Goal: Task Accomplishment & Management: Manage account settings

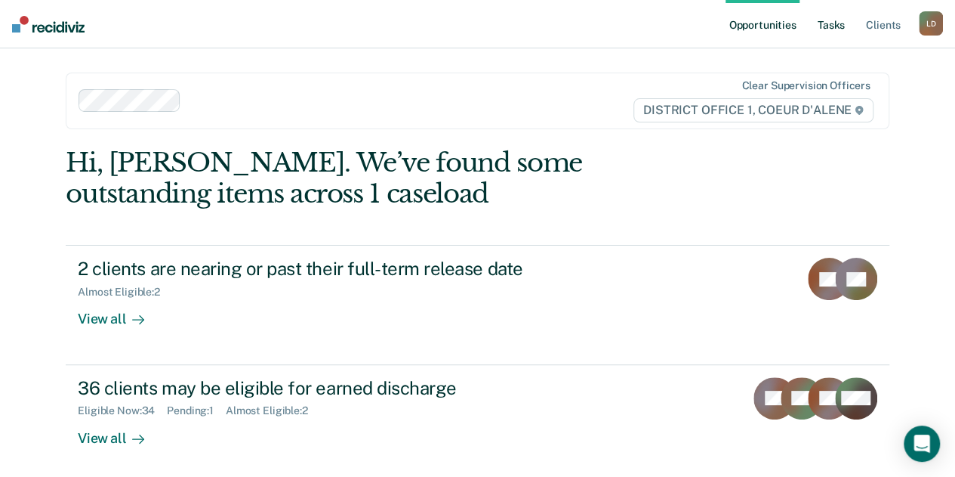
click at [828, 29] on link "Tasks" at bounding box center [831, 24] width 33 height 48
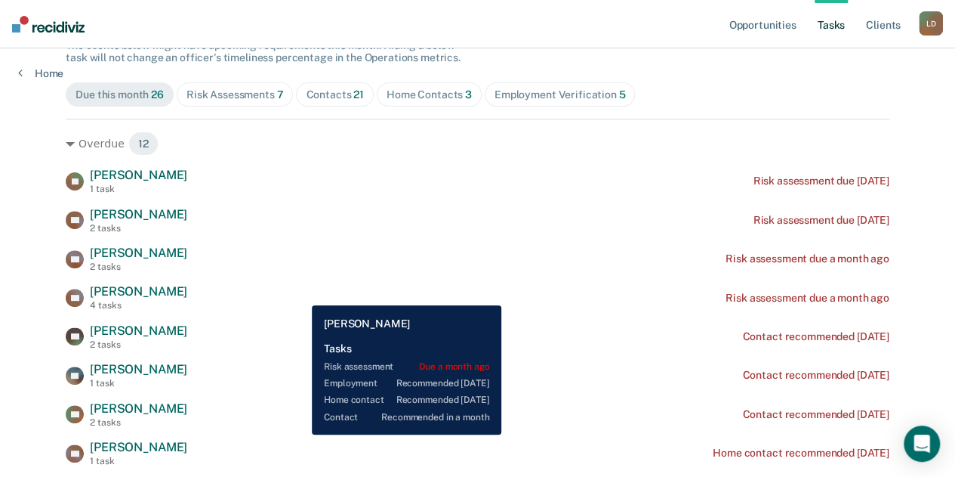
scroll to position [302, 0]
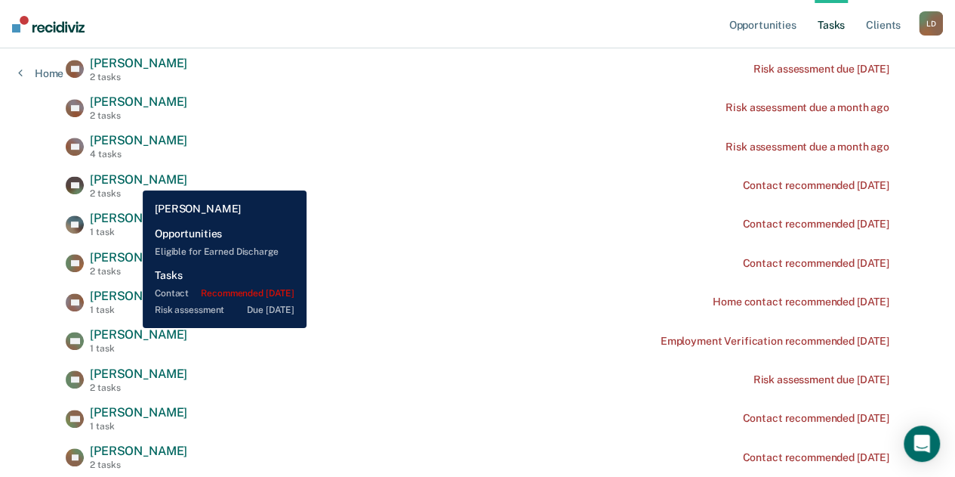
click at [131, 179] on span "[PERSON_NAME]" at bounding box center [138, 179] width 97 height 14
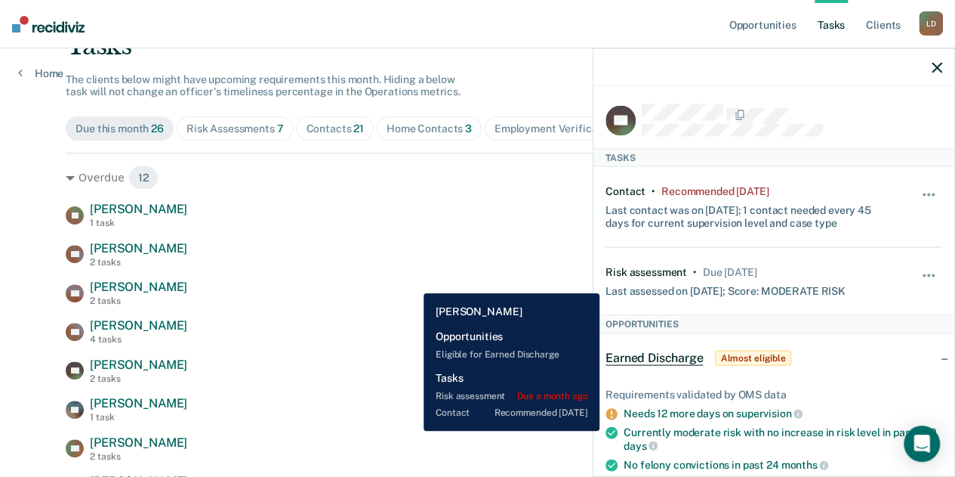
scroll to position [193, 0]
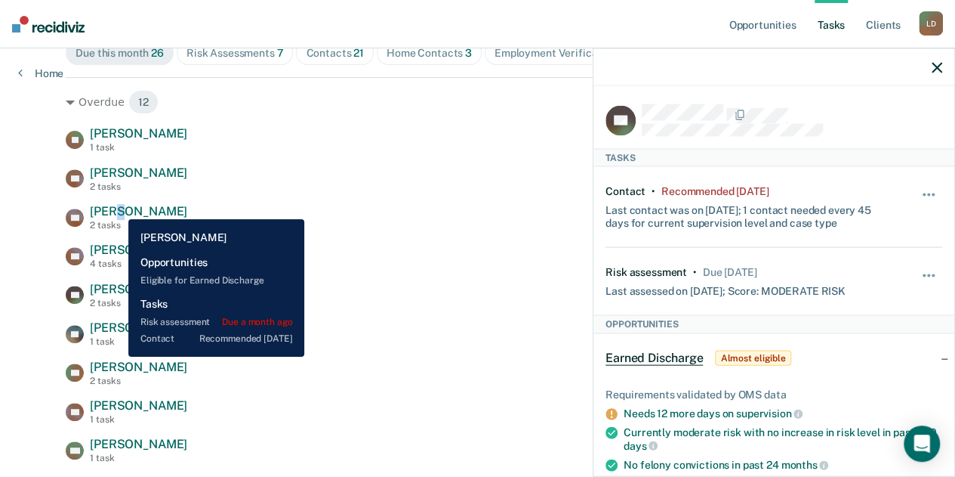
click at [116, 206] on span "[PERSON_NAME]" at bounding box center [138, 211] width 97 height 14
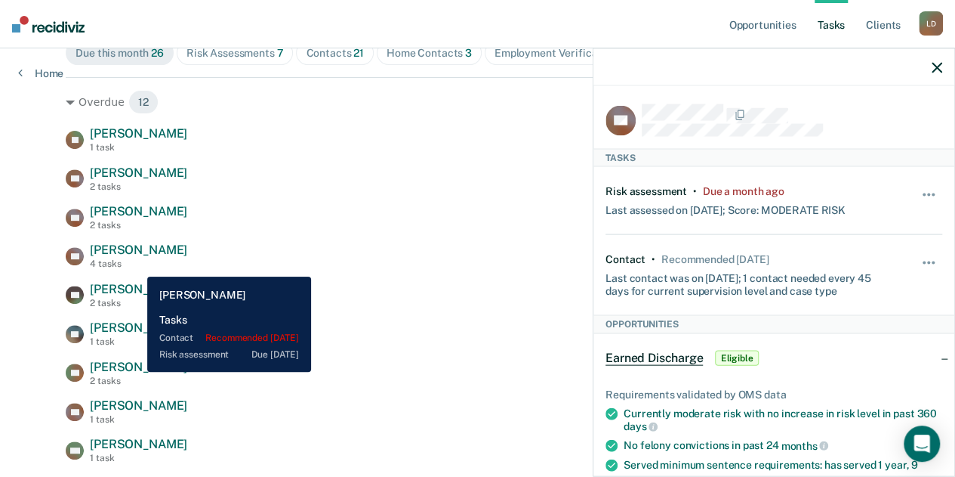
click at [136, 372] on span "[PERSON_NAME]" at bounding box center [138, 366] width 97 height 14
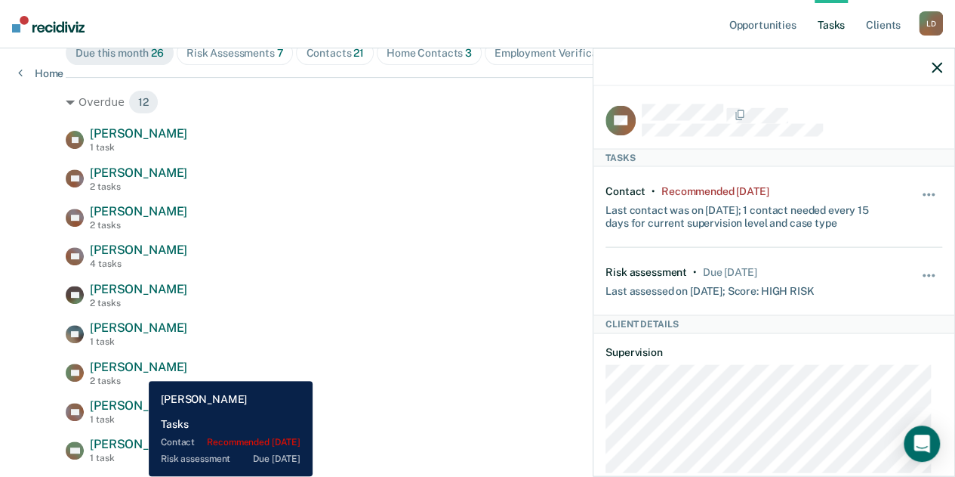
drag, startPoint x: 137, startPoint y: 369, endPoint x: 202, endPoint y: 354, distance: 65.9
click at [138, 369] on span "[PERSON_NAME]" at bounding box center [138, 366] width 97 height 14
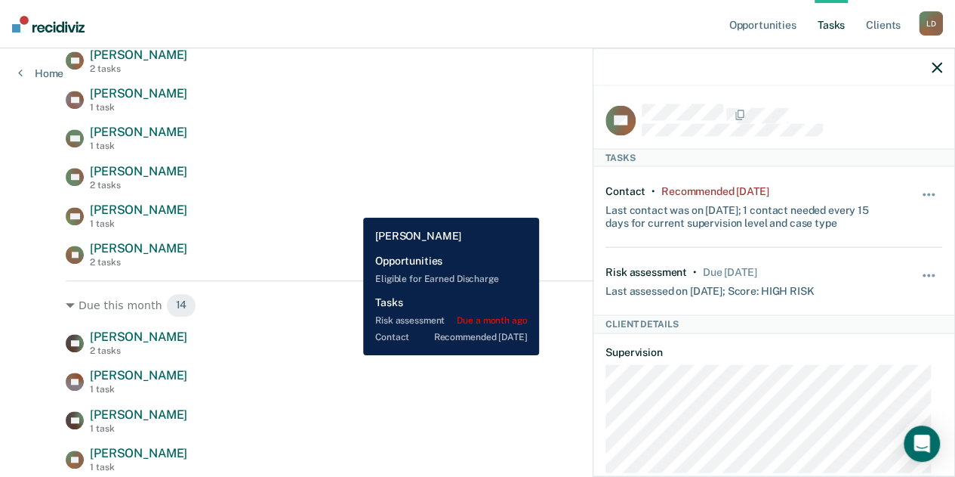
scroll to position [570, 0]
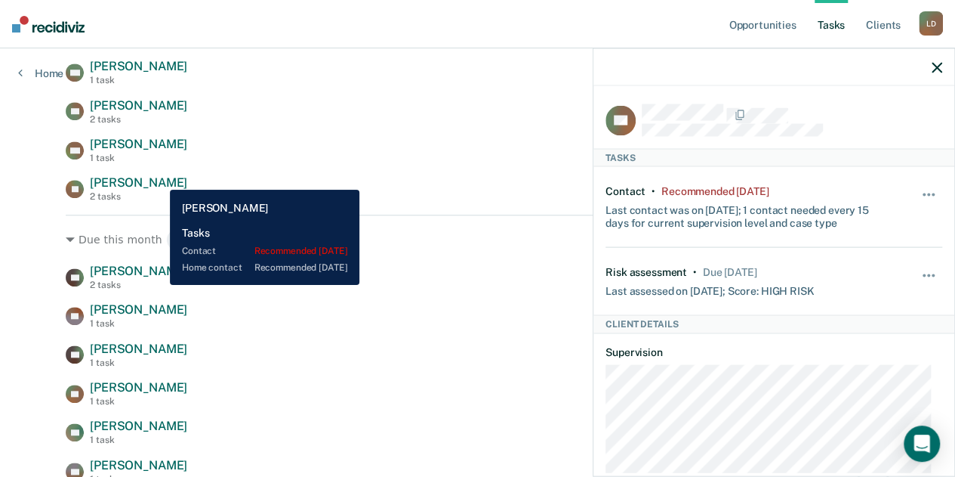
click at [159, 178] on span "[PERSON_NAME]" at bounding box center [138, 182] width 97 height 14
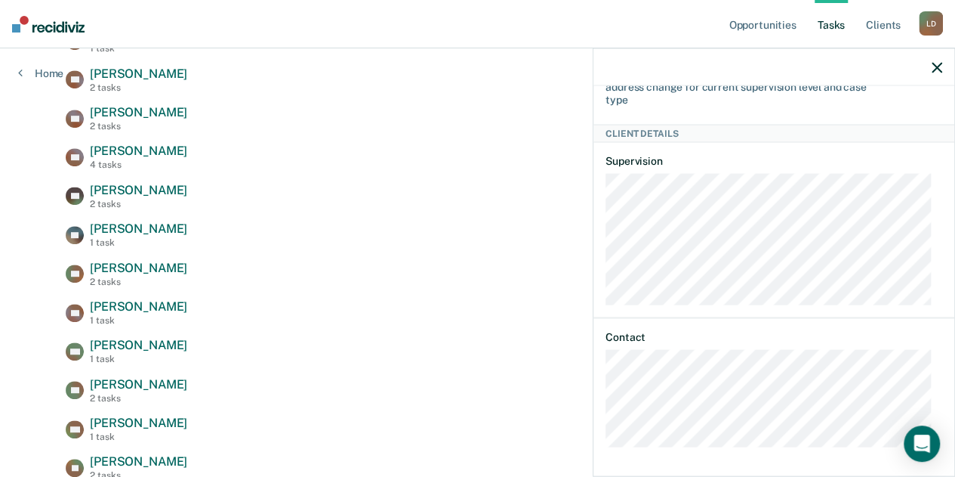
scroll to position [268, 0]
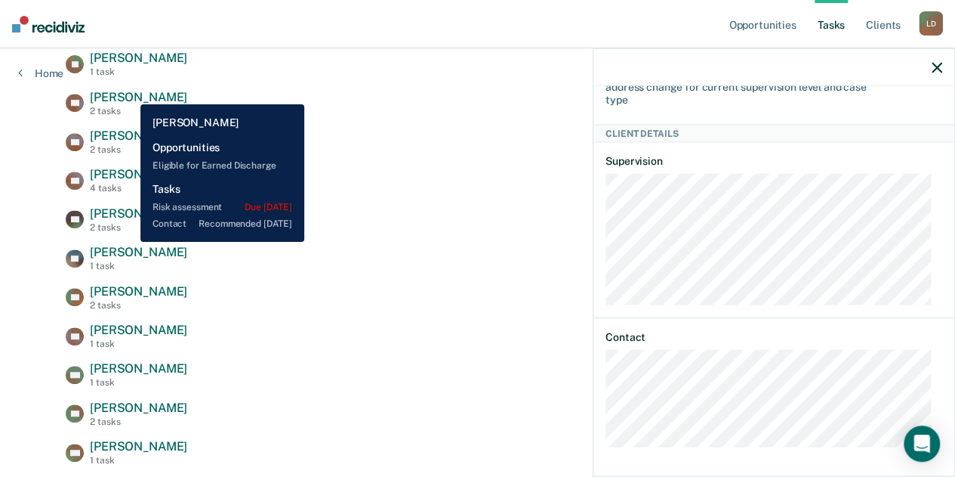
click at [129, 93] on span "[PERSON_NAME]" at bounding box center [138, 97] width 97 height 14
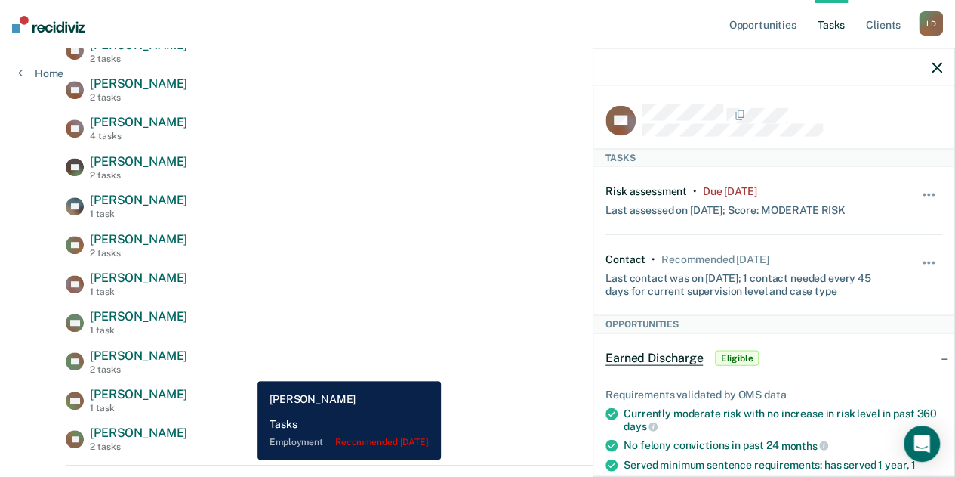
scroll to position [344, 0]
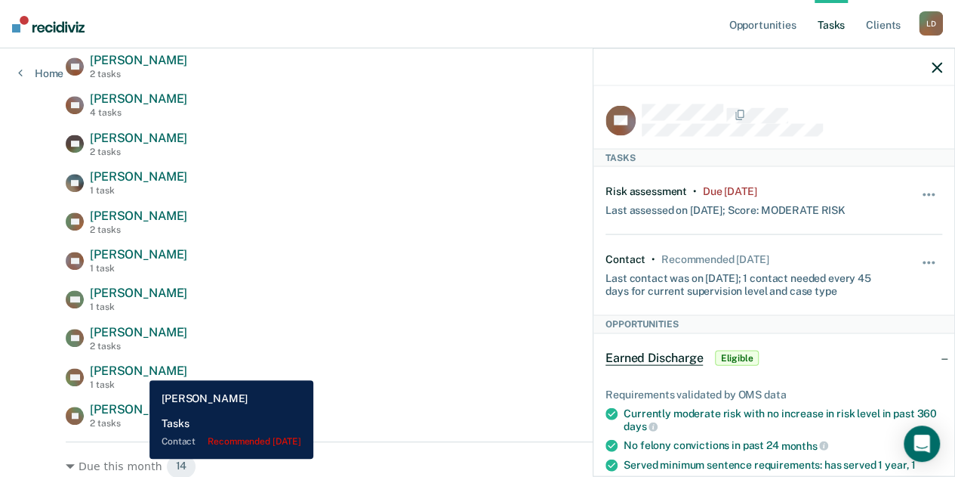
click at [138, 369] on span "[PERSON_NAME]" at bounding box center [138, 370] width 97 height 14
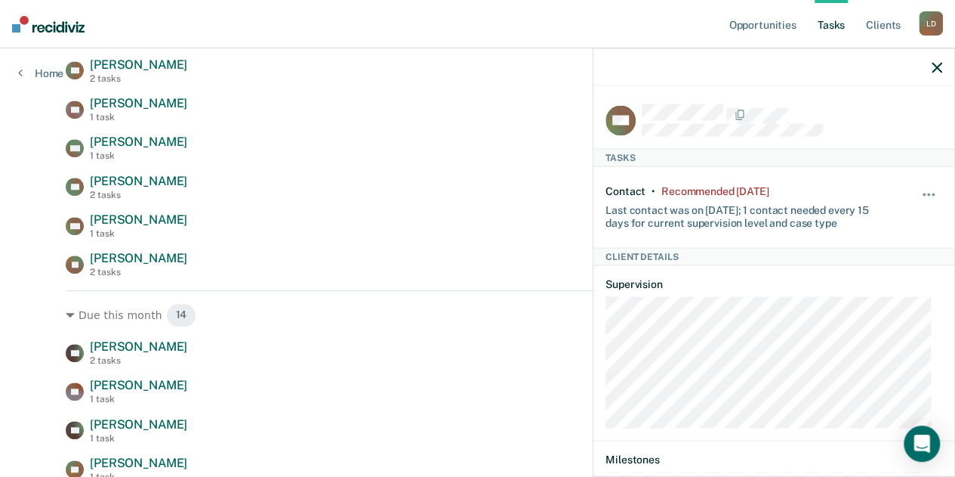
scroll to position [646, 0]
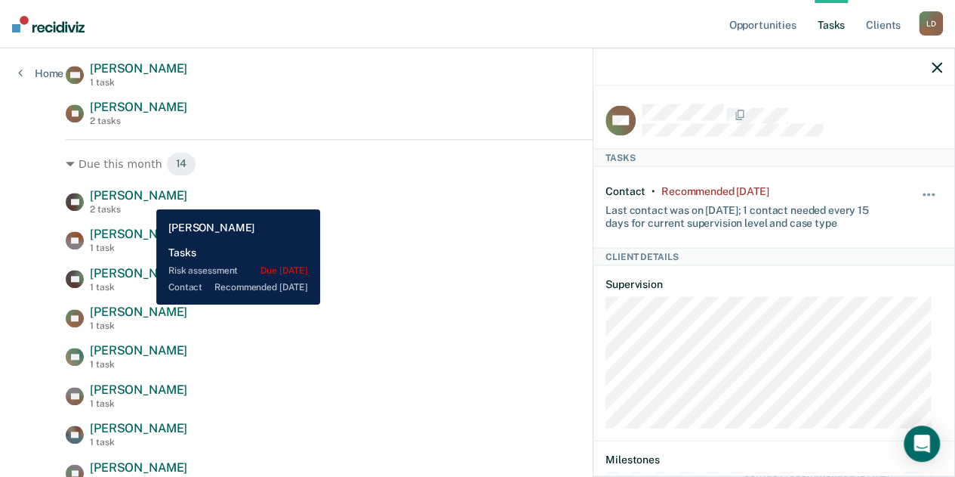
click at [145, 198] on span "[PERSON_NAME]" at bounding box center [138, 195] width 97 height 14
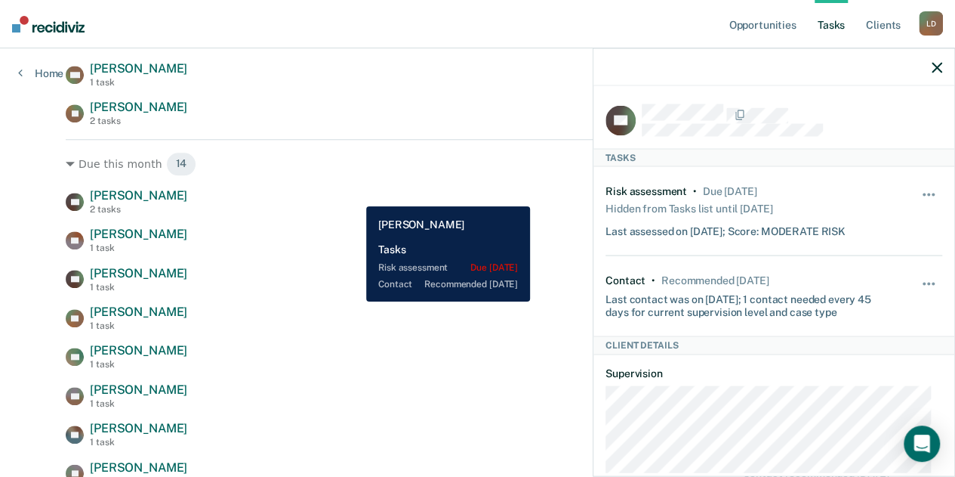
scroll to position [721, 0]
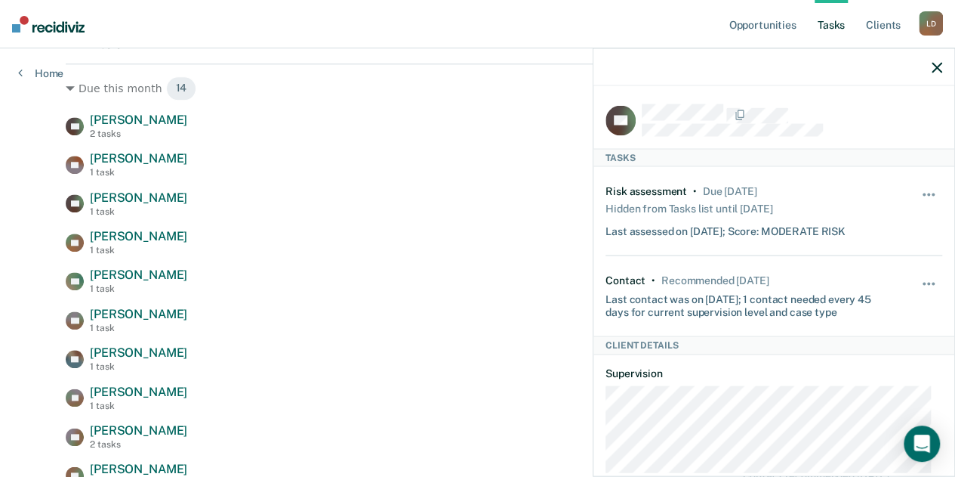
click at [941, 69] on icon "button" at bounding box center [937, 67] width 11 height 11
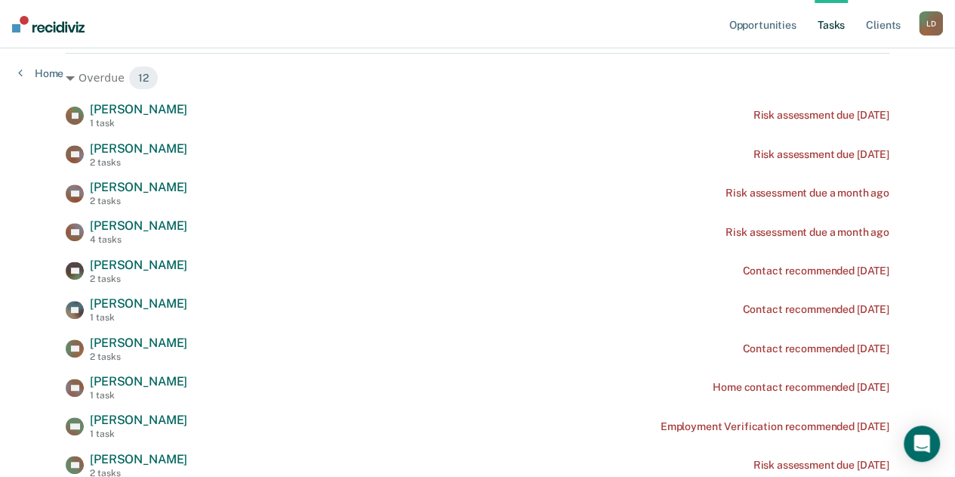
scroll to position [193, 0]
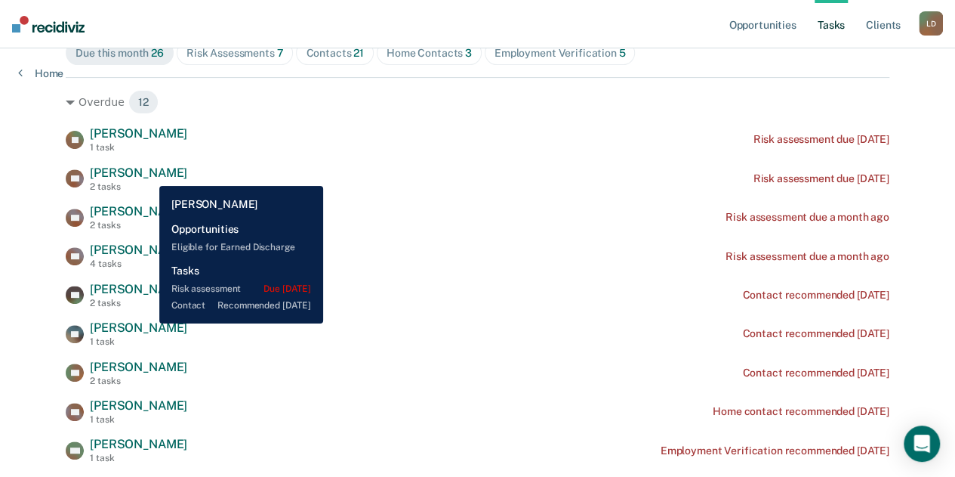
click at [148, 174] on span "[PERSON_NAME]" at bounding box center [138, 172] width 97 height 14
